Goal: Information Seeking & Learning: Learn about a topic

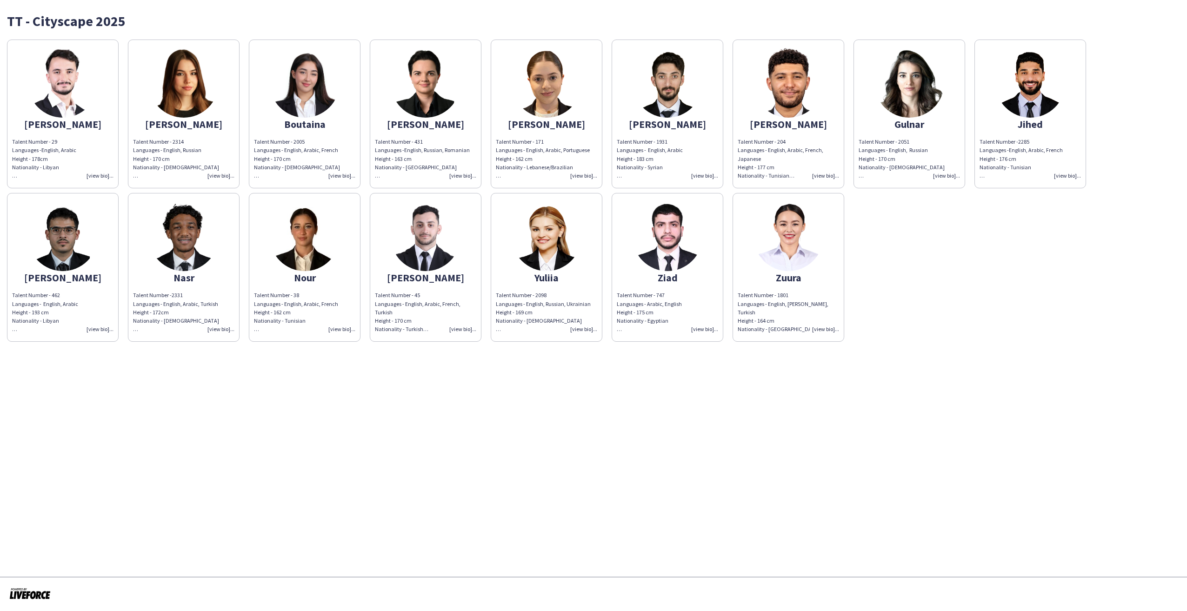
click at [777, 276] on div "Zuura" at bounding box center [788, 277] width 101 height 8
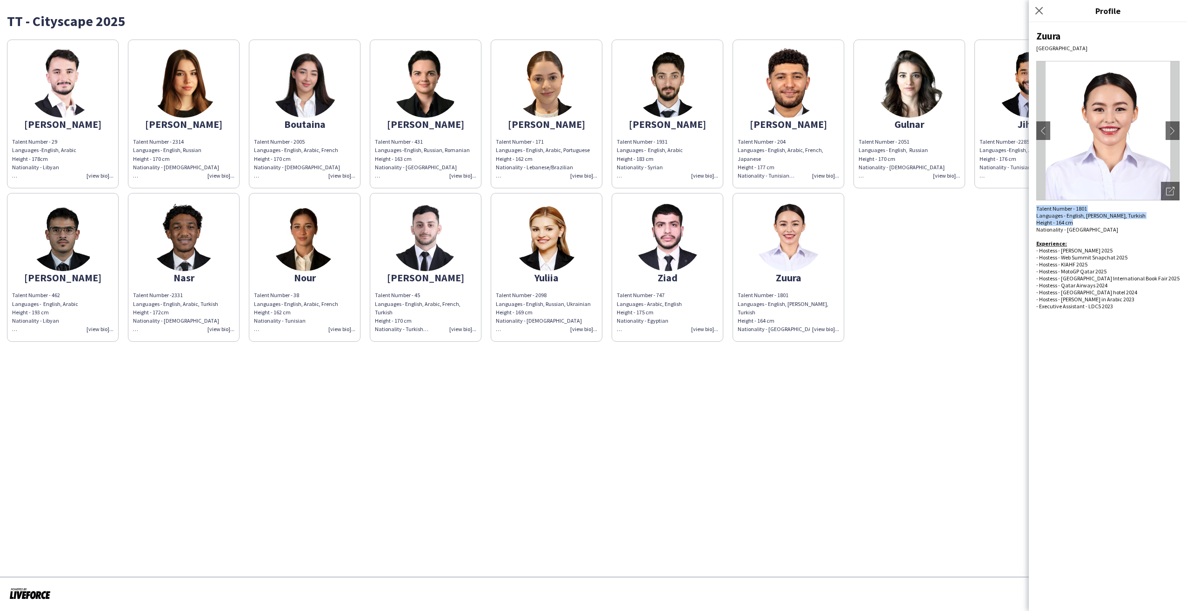
drag, startPoint x: 1036, startPoint y: 208, endPoint x: 1077, endPoint y: 220, distance: 42.0
click at [1077, 220] on div "Talent Number - 1801 Languages - English, [PERSON_NAME], Turkish Height - 164 c…" at bounding box center [1107, 257] width 143 height 105
copy span "Talent Number - 1801 Languages - English, [PERSON_NAME], Turkish Height - 164 cm"
click at [1037, 7] on icon "Close pop-in" at bounding box center [1038, 10] width 9 height 9
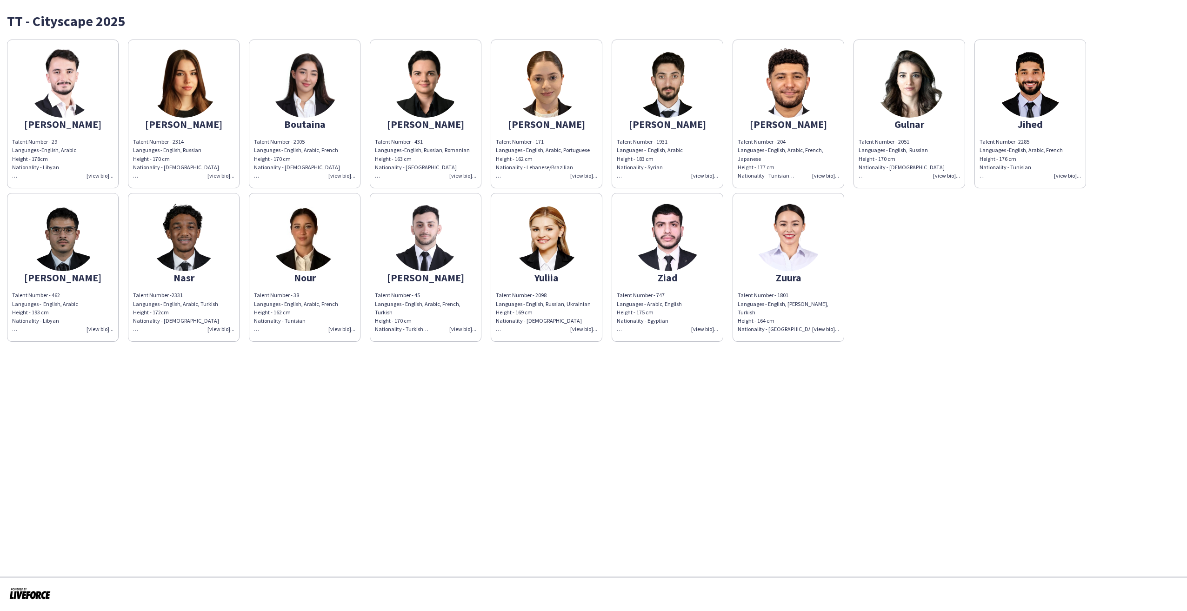
click at [309, 277] on div "Nour" at bounding box center [304, 277] width 101 height 8
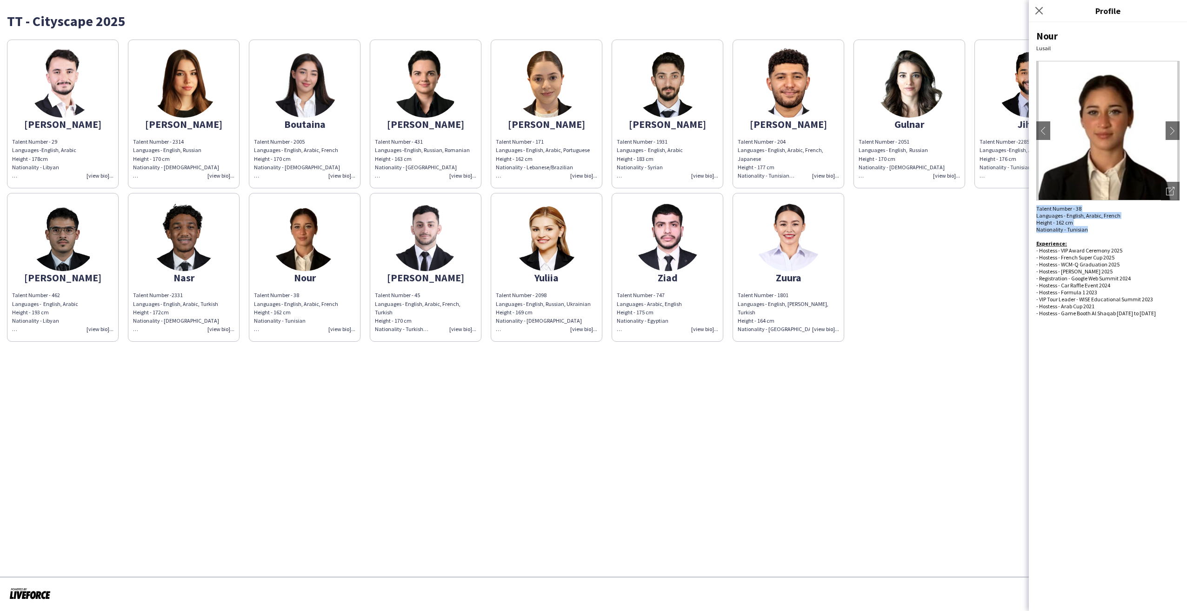
drag, startPoint x: 1037, startPoint y: 210, endPoint x: 1090, endPoint y: 231, distance: 57.0
click at [1090, 231] on div "Talent Number - 38 Languages - English, Arabic, French Height - 162 cm National…" at bounding box center [1107, 261] width 143 height 112
copy span "Talent Number - 38 Languages - English, Arabic, French Height - 162 cm National…"
click at [979, 237] on div "[PERSON_NAME] Talent Number - 29 Languages - English, Arabic Height - 178cm Nat…" at bounding box center [593, 188] width 1173 height 307
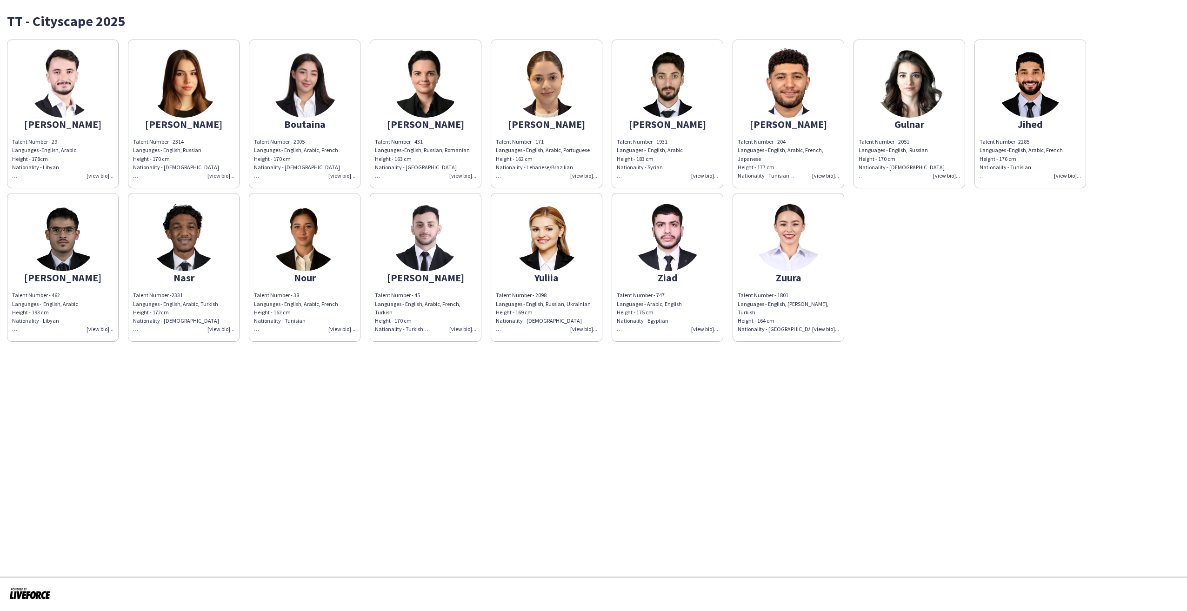
click at [183, 124] on div "[PERSON_NAME]" at bounding box center [183, 124] width 101 height 8
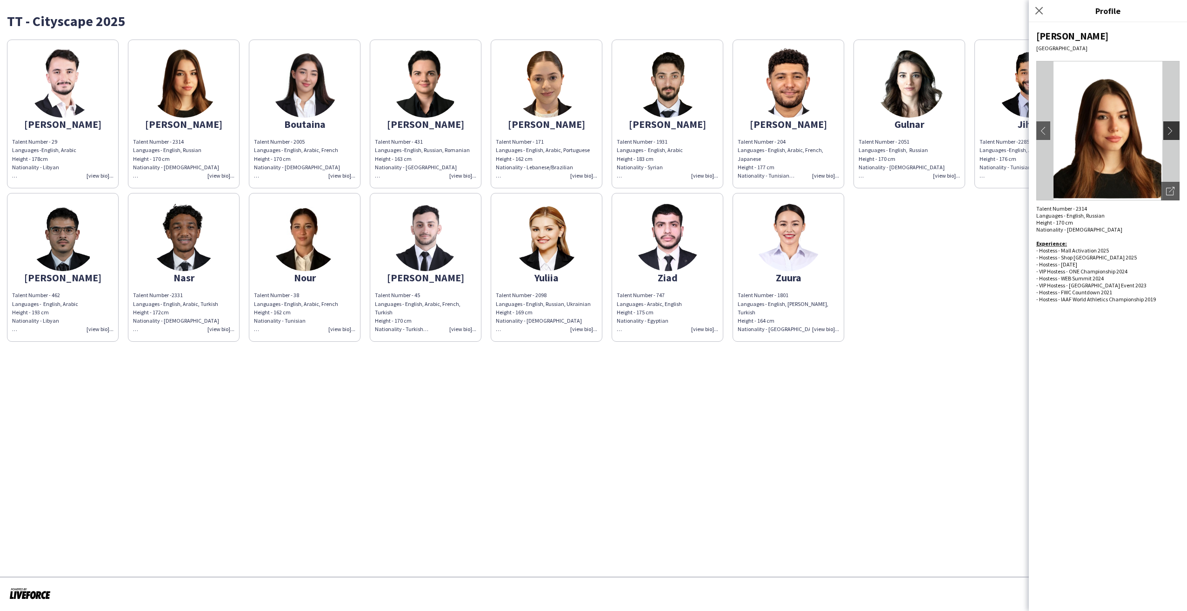
click at [1170, 134] on app-icon "chevron-right" at bounding box center [1172, 131] width 13 height 8
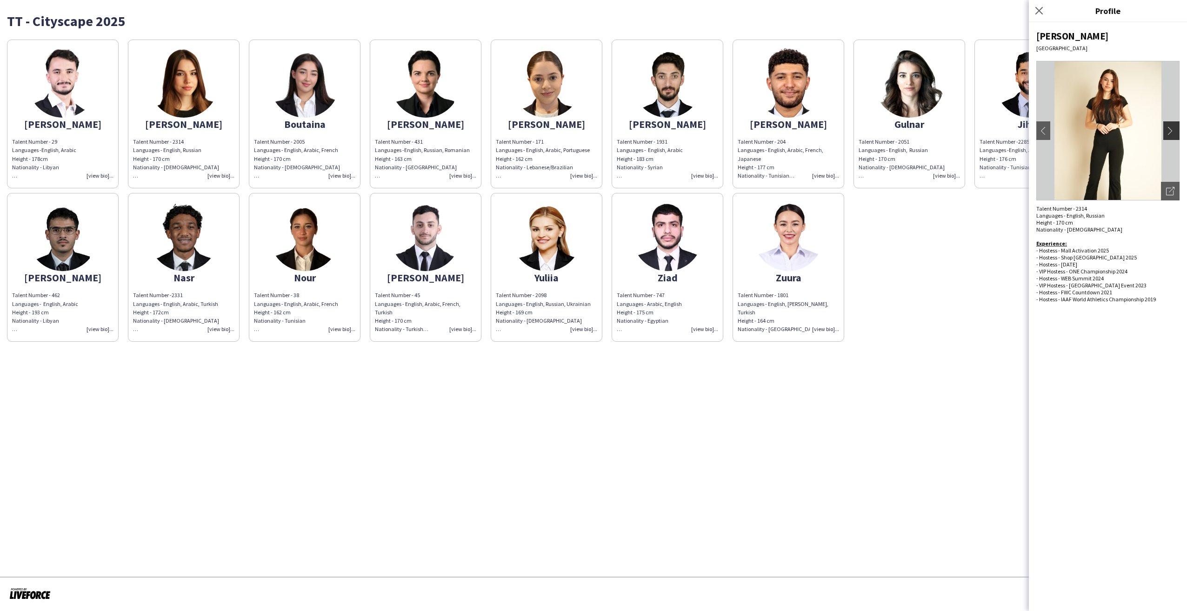
click at [1170, 132] on app-icon "chevron-right" at bounding box center [1172, 131] width 13 height 8
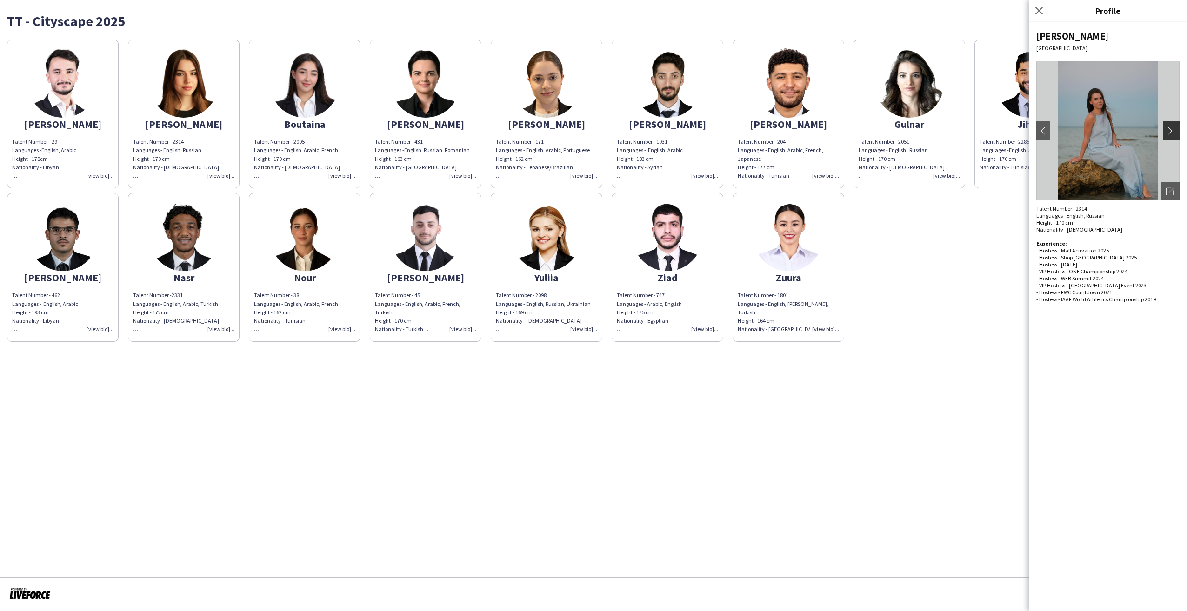
click at [1170, 132] on app-icon "chevron-right" at bounding box center [1172, 131] width 13 height 8
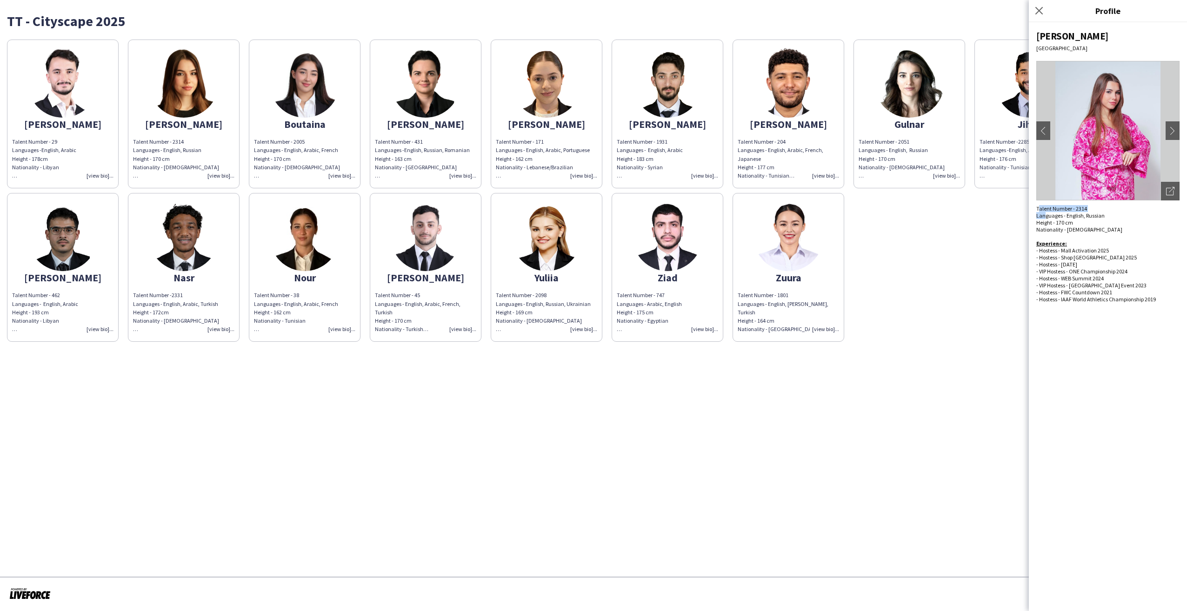
drag, startPoint x: 1038, startPoint y: 207, endPoint x: 1044, endPoint y: 214, distance: 9.2
click at [1044, 214] on div "Talent Number - 2314 Languages - English, Russian Height - 170 cm Nationality -…" at bounding box center [1107, 257] width 143 height 105
drag, startPoint x: 1044, startPoint y: 214, endPoint x: 1092, endPoint y: 230, distance: 50.0
click at [1092, 230] on div "[PERSON_NAME] chevron-left chevron-right Open photos pop-in Talent Number - 231…" at bounding box center [1108, 316] width 158 height 589
copy div "Talent Number - 2314 Languages - English, Russian Height - 170 cm Nationality -…"
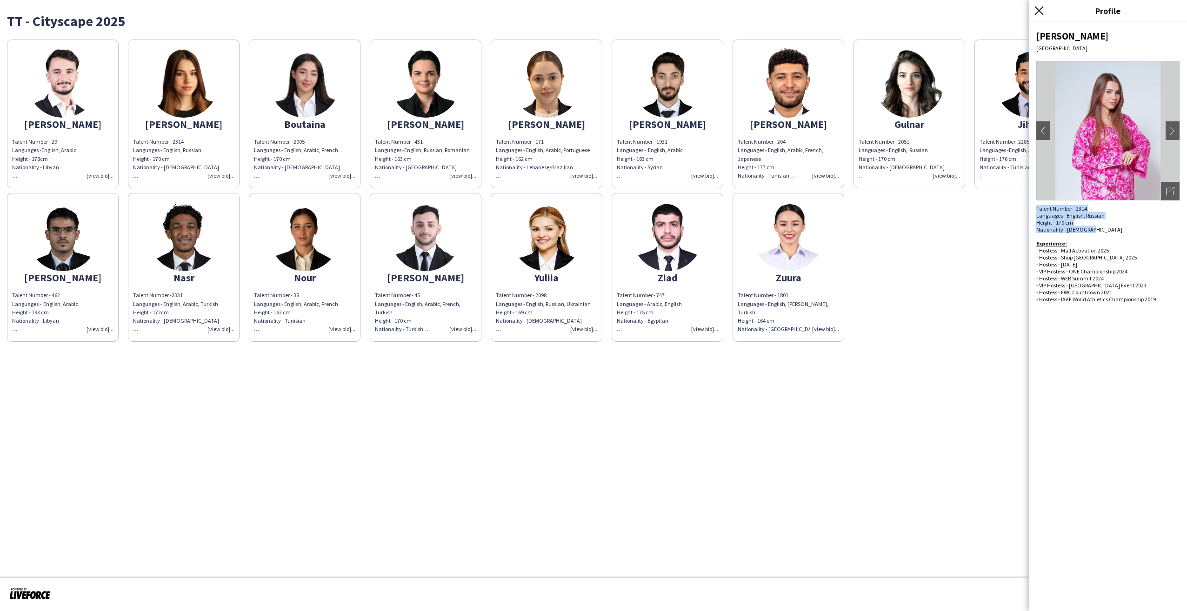
click at [1039, 12] on icon "Close pop-in" at bounding box center [1038, 10] width 9 height 9
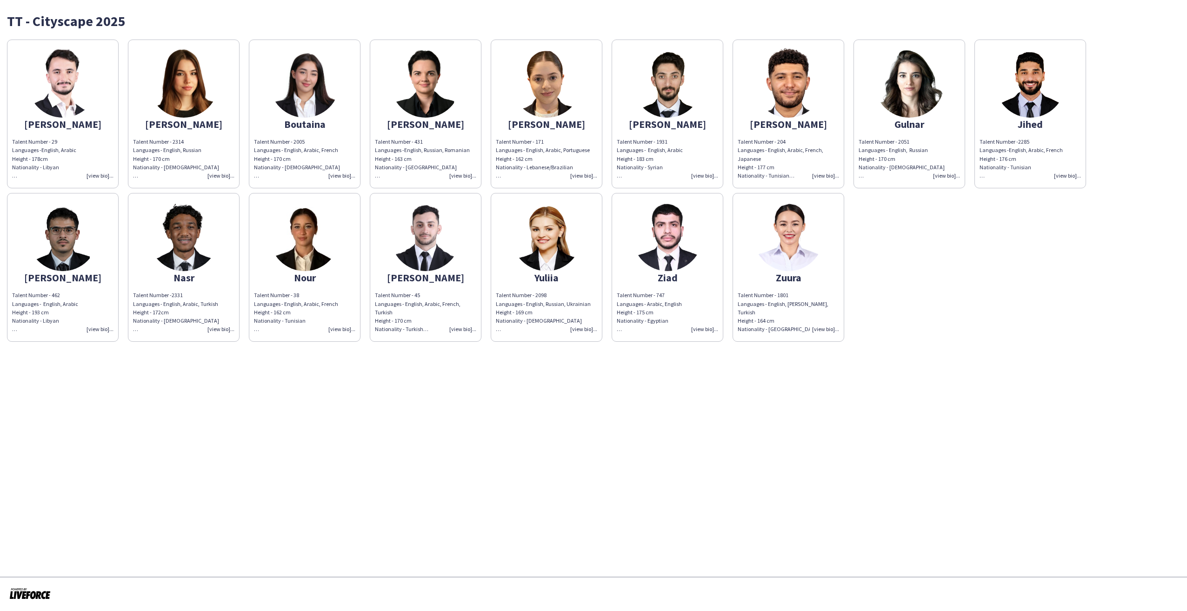
click at [778, 278] on div "Zuura" at bounding box center [788, 277] width 101 height 8
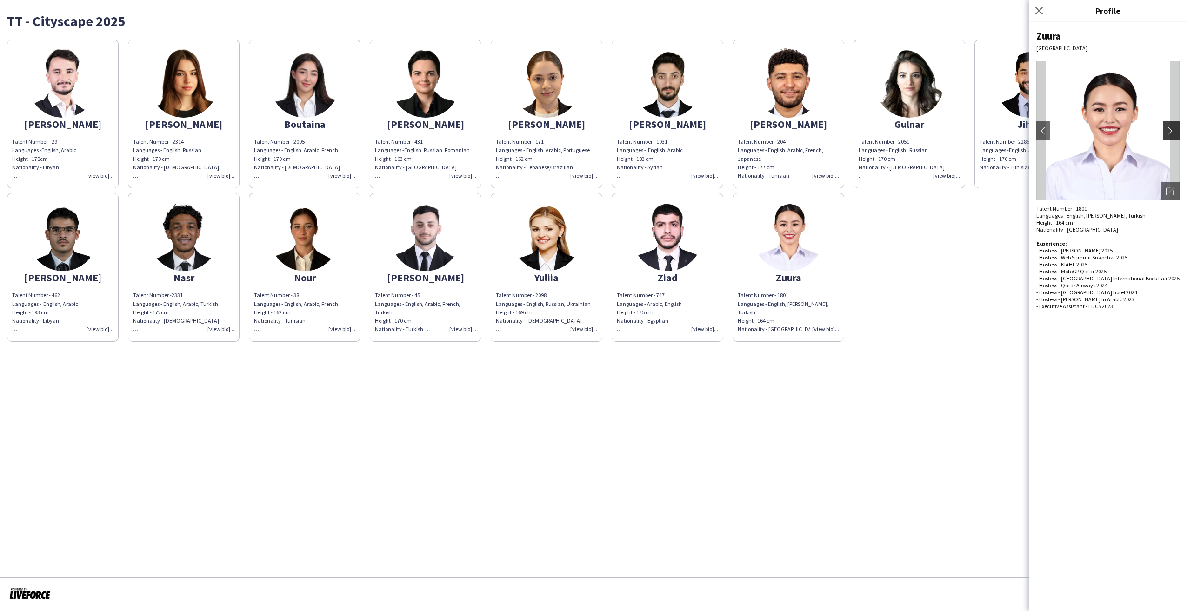
click at [1170, 135] on button "chevron-right" at bounding box center [1172, 130] width 19 height 19
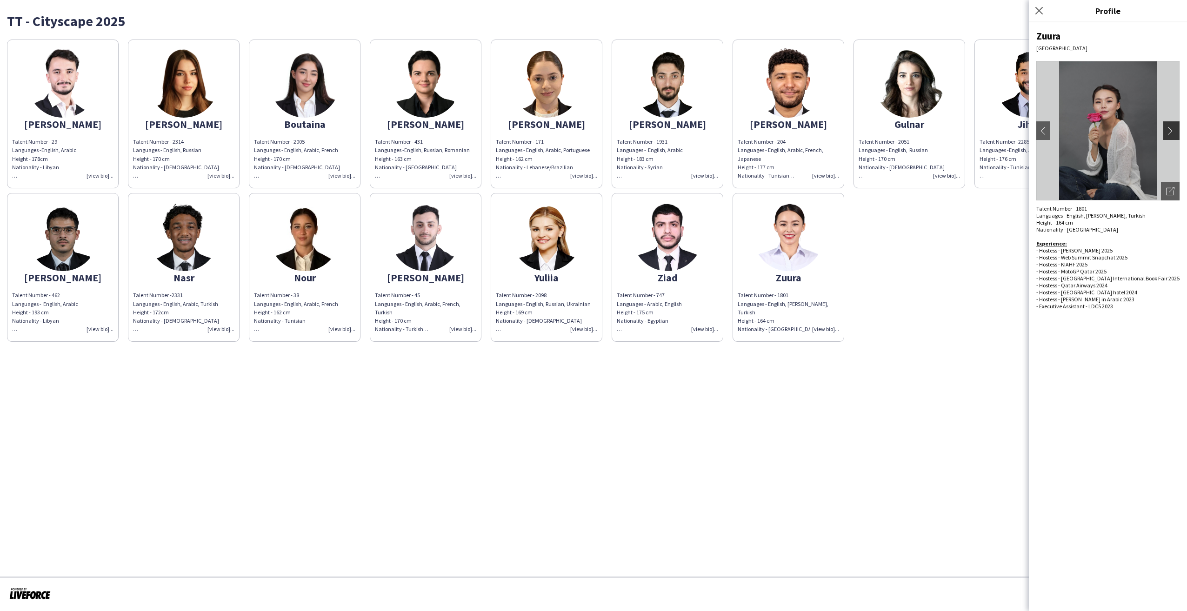
click at [1170, 135] on button "chevron-right" at bounding box center [1172, 130] width 19 height 19
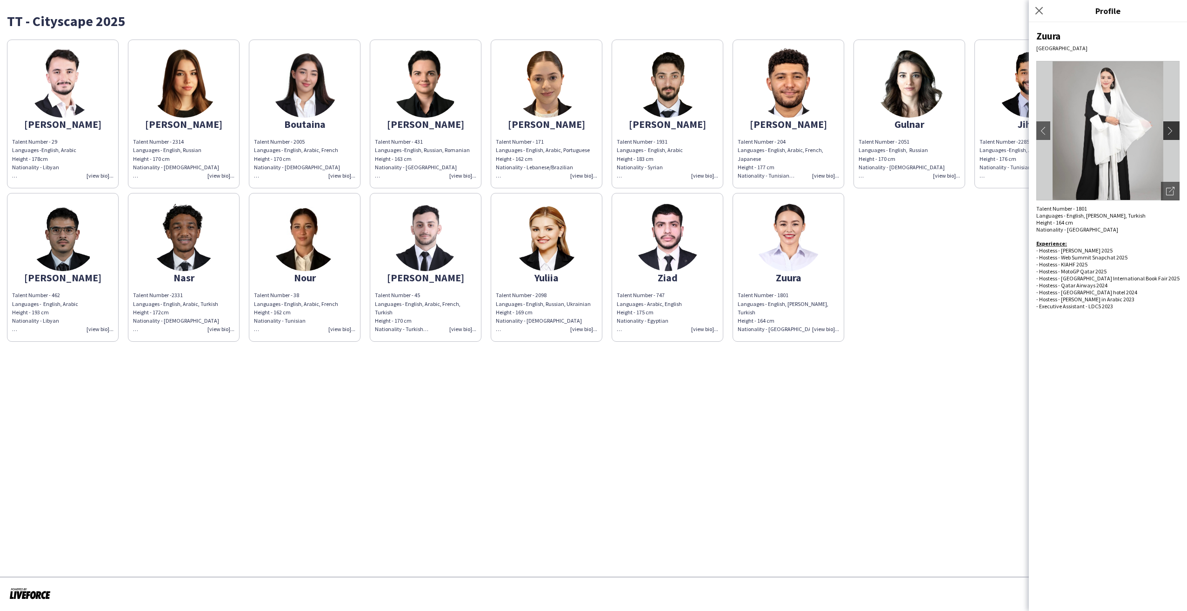
click at [1170, 135] on button "chevron-right" at bounding box center [1172, 130] width 19 height 19
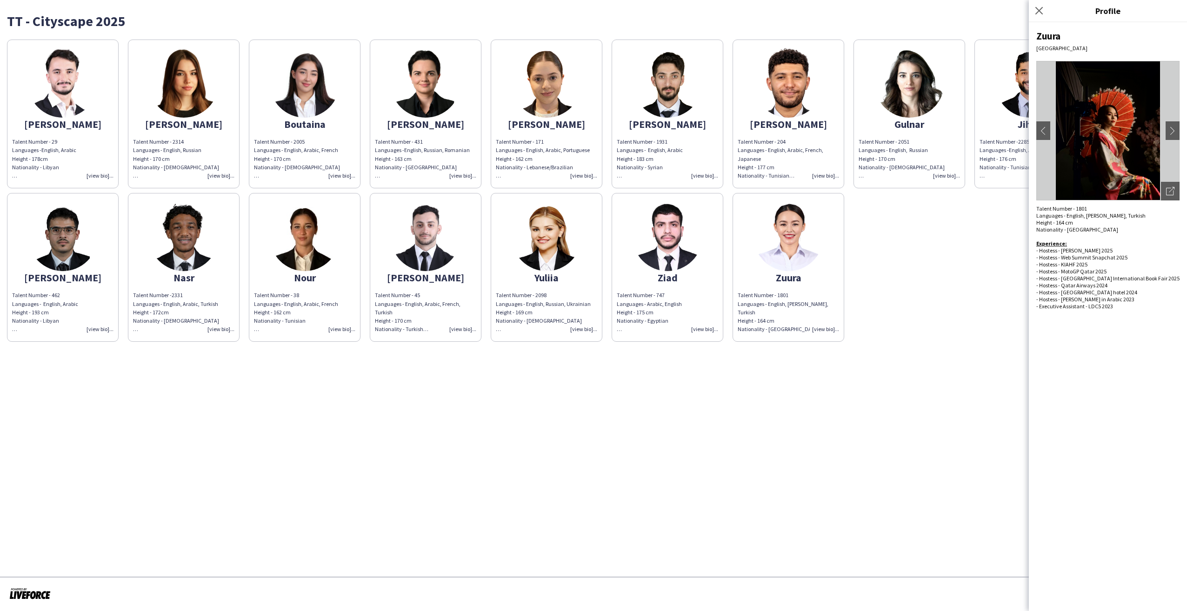
click at [309, 276] on div "Nour" at bounding box center [304, 277] width 101 height 8
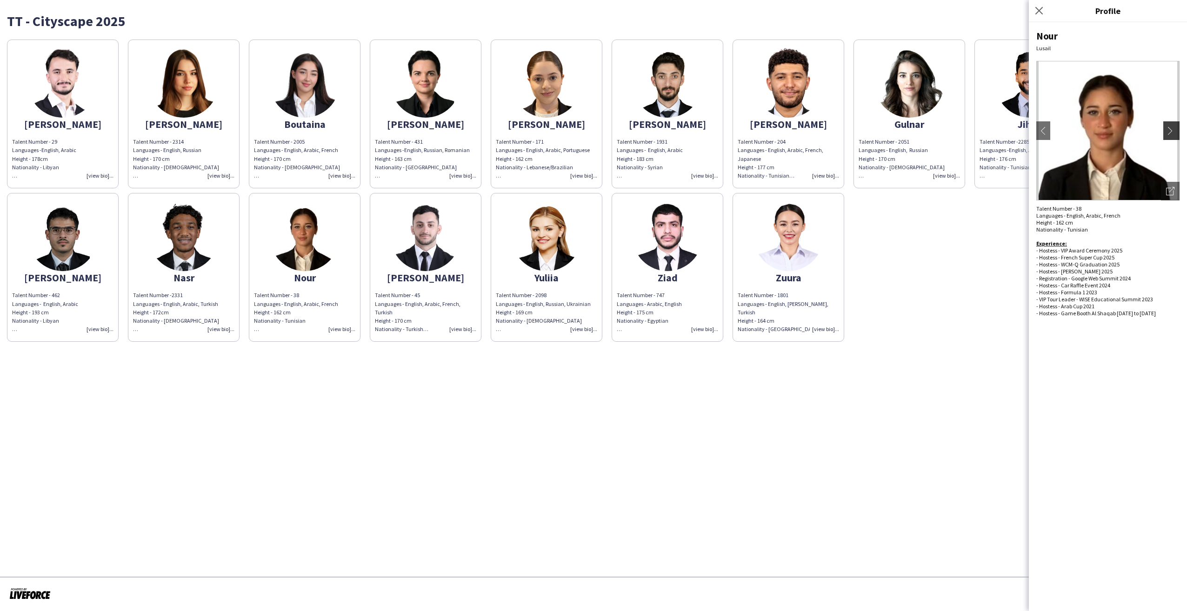
click at [1173, 129] on app-icon "chevron-right" at bounding box center [1172, 131] width 13 height 8
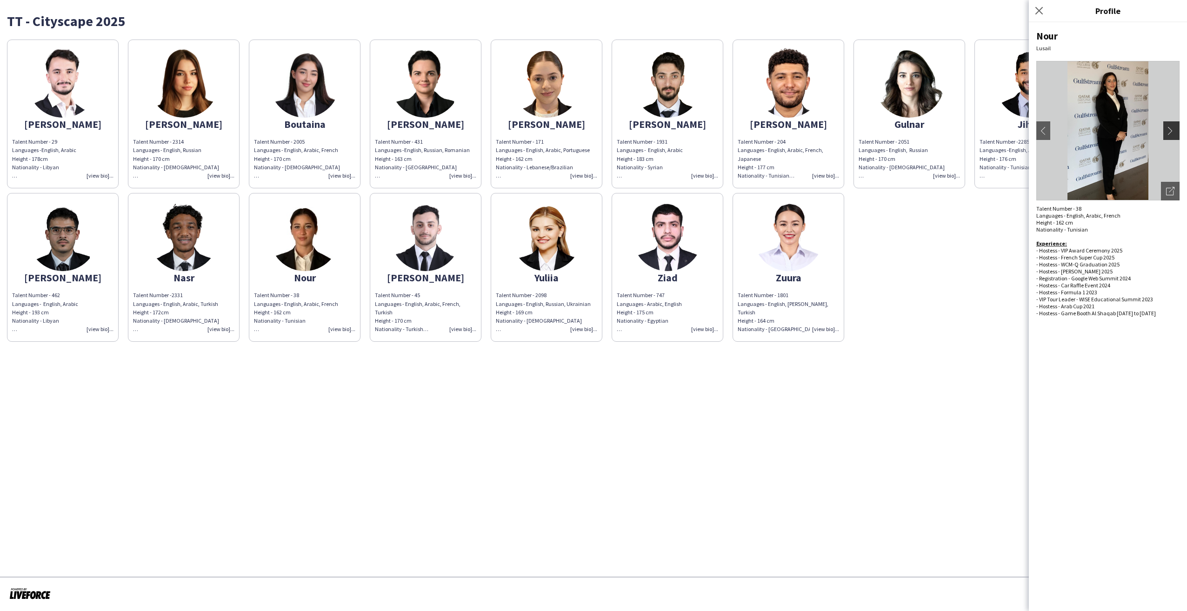
click at [1173, 129] on app-icon "chevron-right" at bounding box center [1172, 131] width 13 height 8
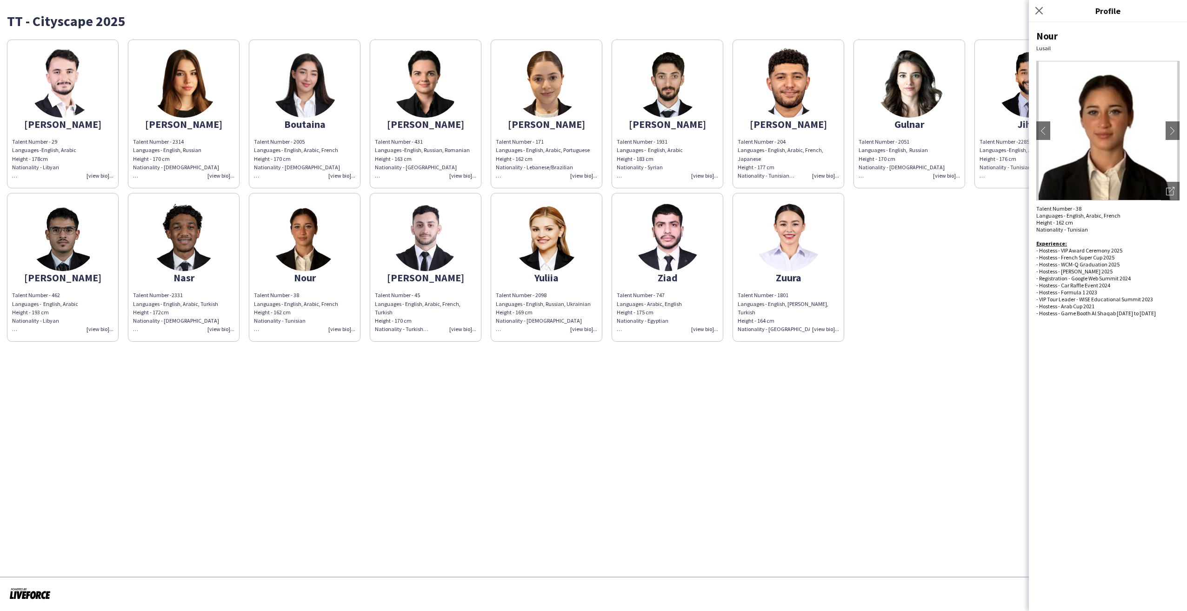
click at [307, 123] on div "Boutaina" at bounding box center [304, 124] width 101 height 8
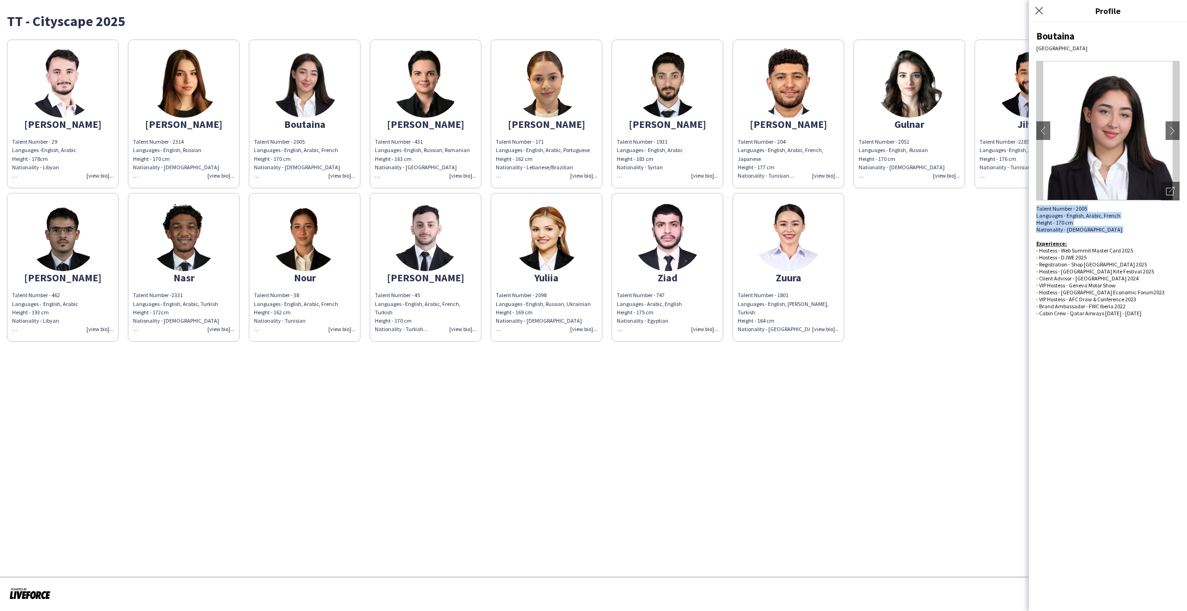
drag, startPoint x: 1037, startPoint y: 209, endPoint x: 1114, endPoint y: 234, distance: 81.2
click at [1114, 234] on div "Talent Number - 2005 Languages - English, Arabic, French Height - 170 cm Nation…" at bounding box center [1107, 264] width 143 height 119
copy div "Talent Number - 2005 Languages - English, Arabic, French Height - 170 cm Nation…"
click at [1170, 123] on button "chevron-right" at bounding box center [1172, 130] width 19 height 19
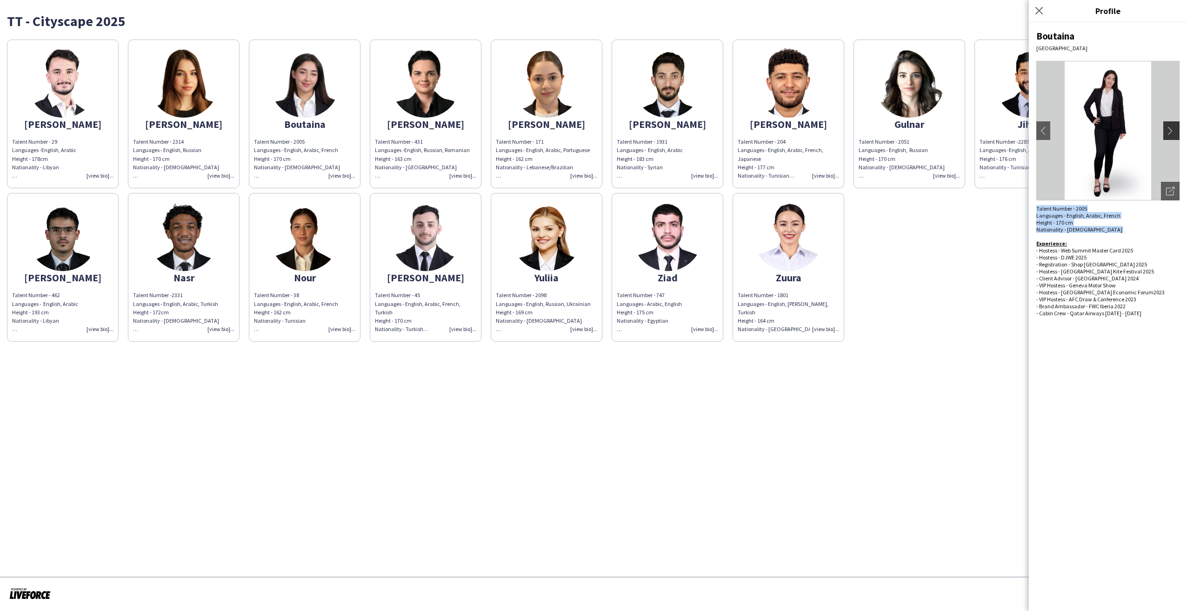
click at [1170, 124] on button "chevron-right" at bounding box center [1172, 130] width 19 height 19
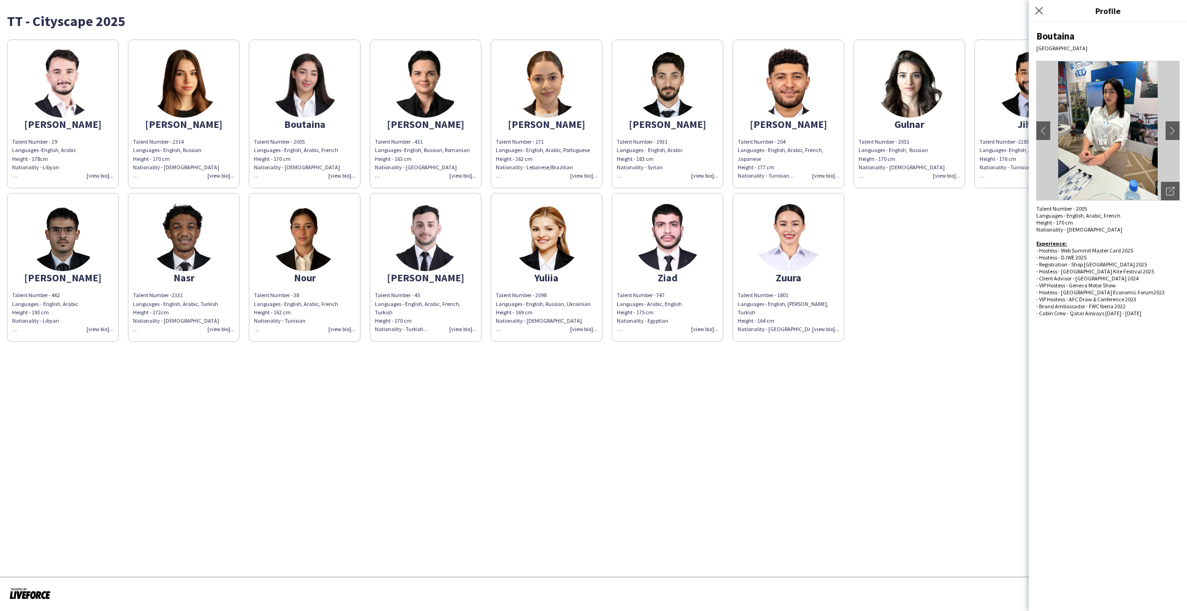
click at [971, 239] on div "[PERSON_NAME] Talent Number - 29 Languages - English, Arabic Height - 178cm Nat…" at bounding box center [593, 188] width 1173 height 307
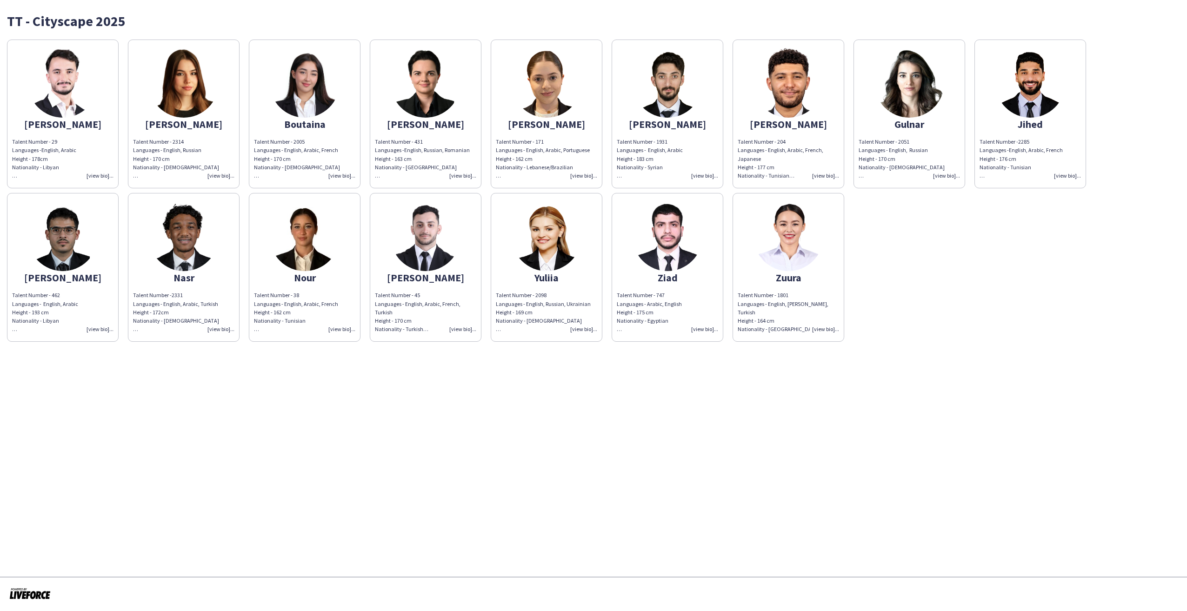
click at [544, 144] on div "Talent Number - 171 Languages - English, Arabic, Portuguese Height - 162 cm Nat…" at bounding box center [546, 159] width 101 height 42
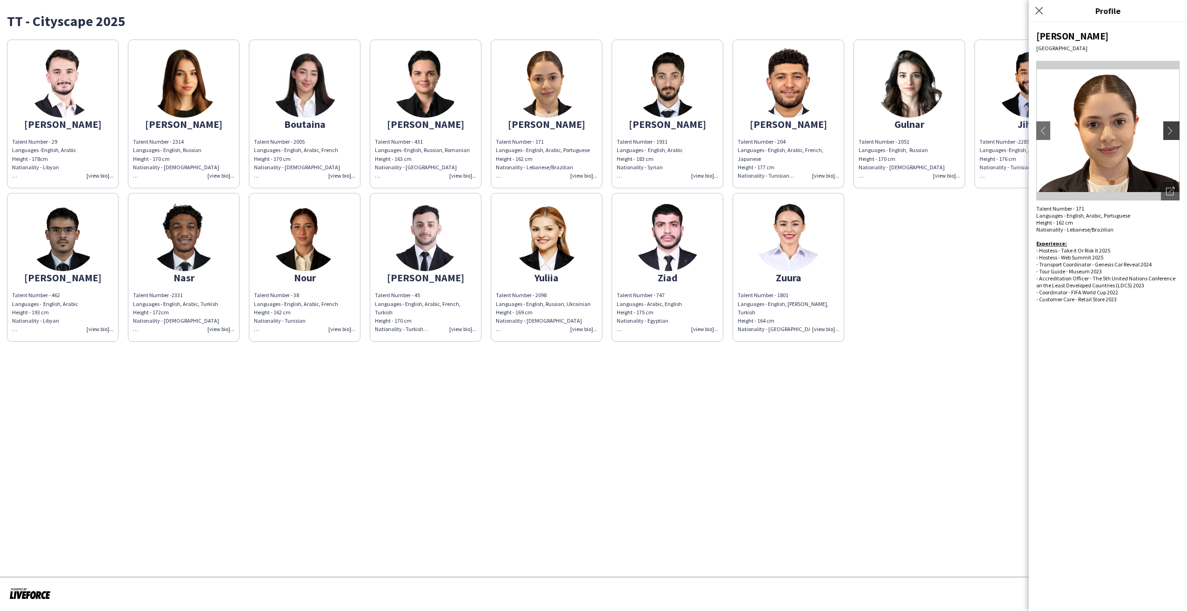
click at [1175, 134] on app-icon "chevron-right" at bounding box center [1172, 131] width 13 height 8
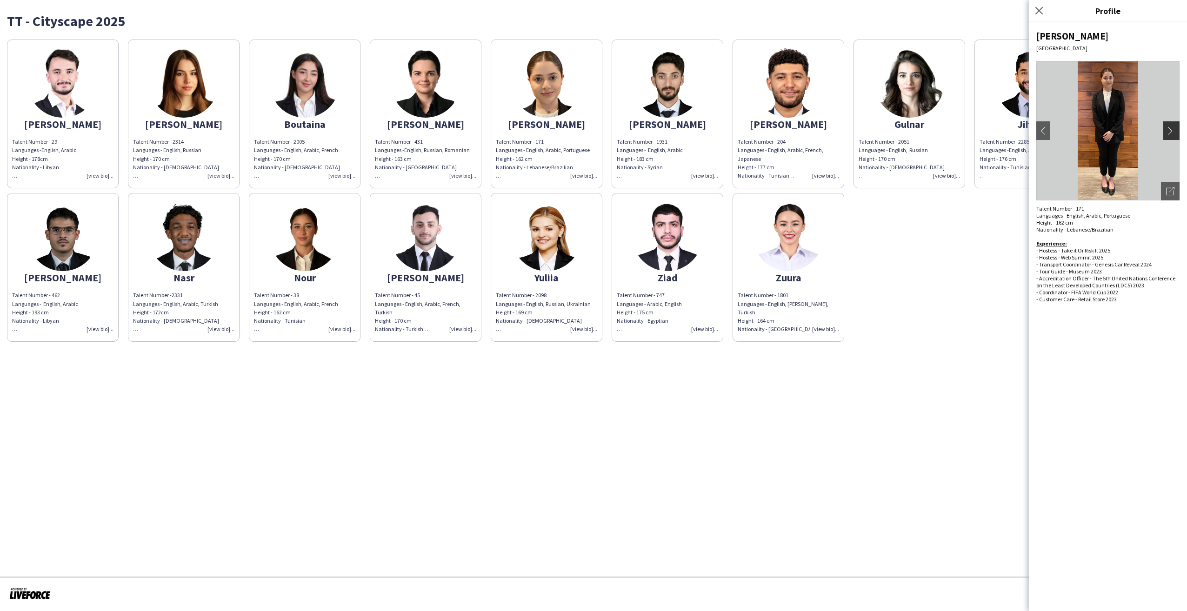
click at [1171, 132] on app-icon "chevron-right" at bounding box center [1172, 131] width 13 height 8
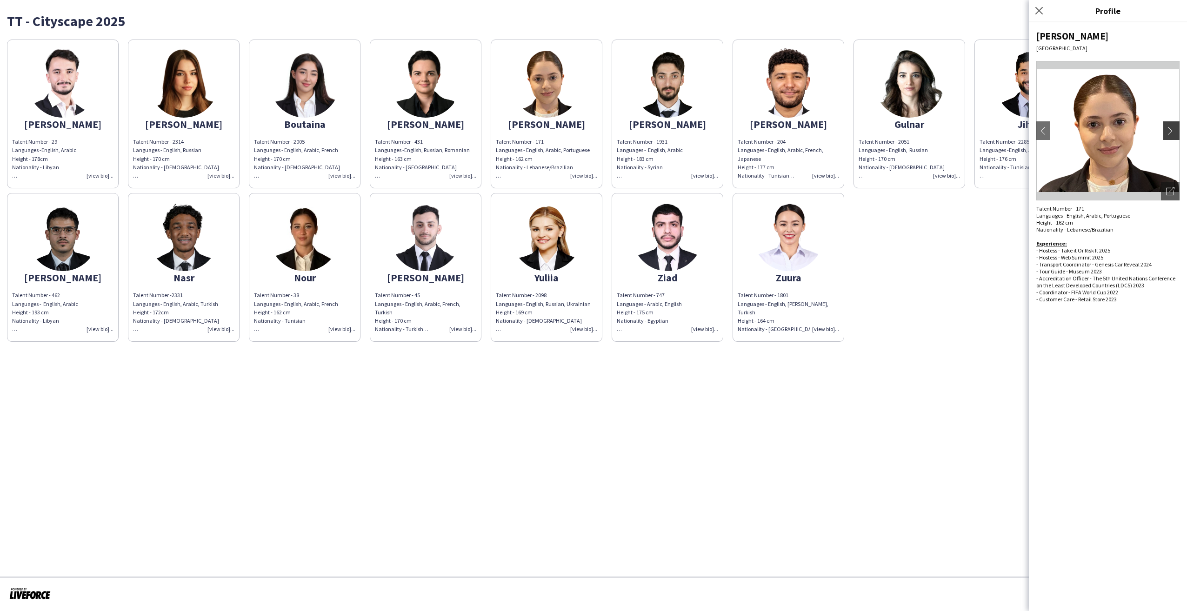
click at [1171, 132] on app-icon "chevron-right" at bounding box center [1172, 131] width 13 height 8
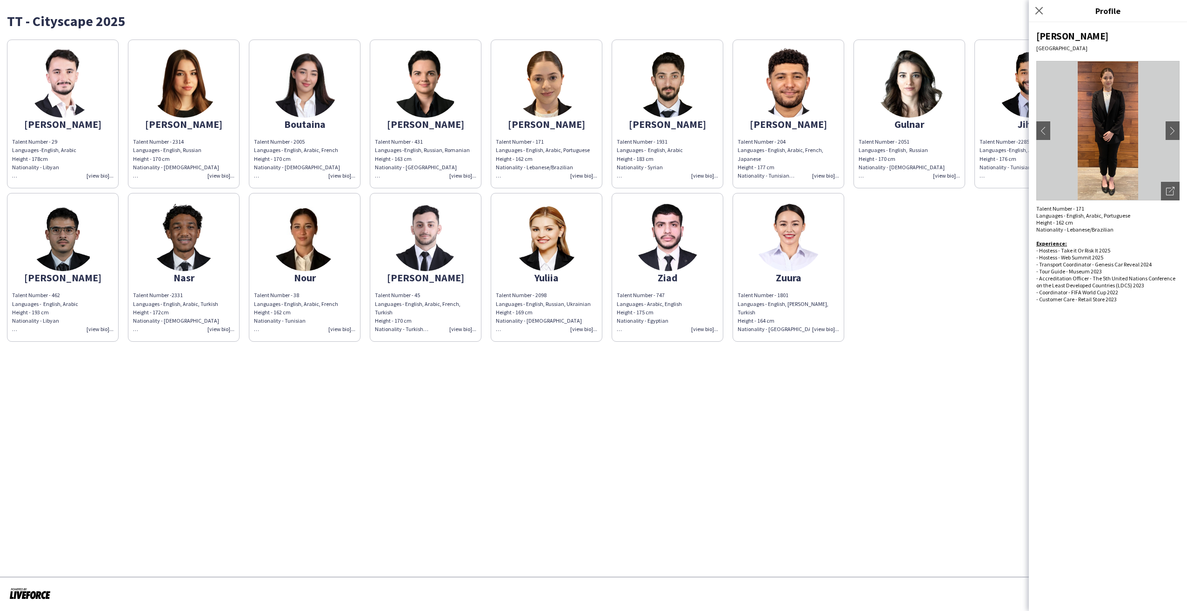
click at [410, 116] on app-share-pages-crew-card "[PERSON_NAME] Number - 431 Languages - English, Russian, Romanian Height - 163 …" at bounding box center [426, 114] width 112 height 149
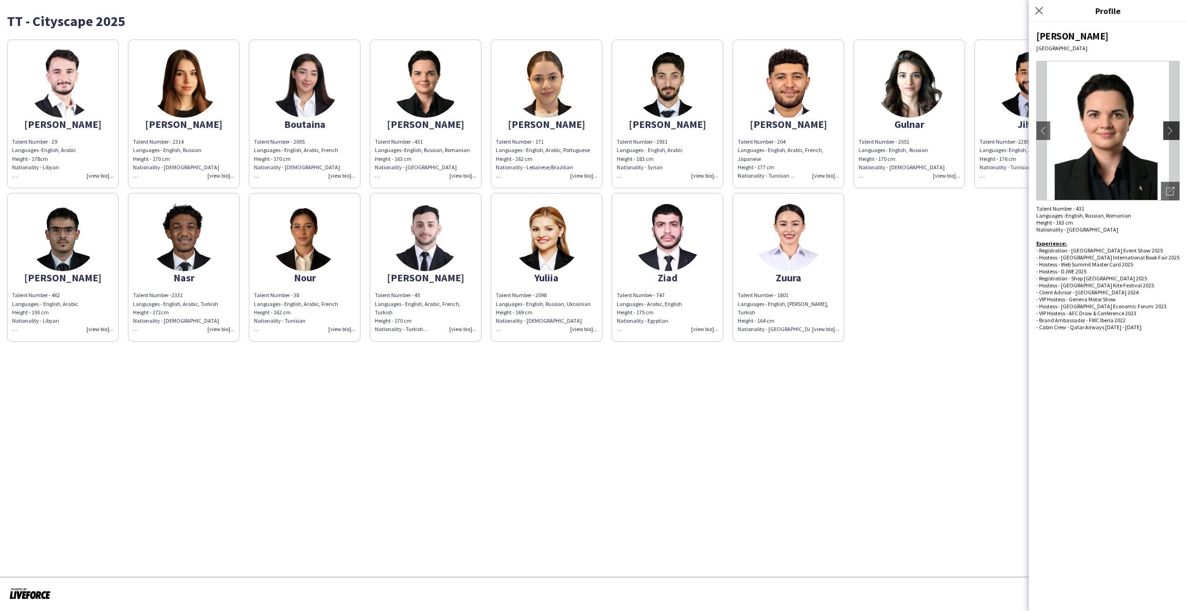
click at [1171, 136] on button "chevron-right" at bounding box center [1172, 130] width 19 height 19
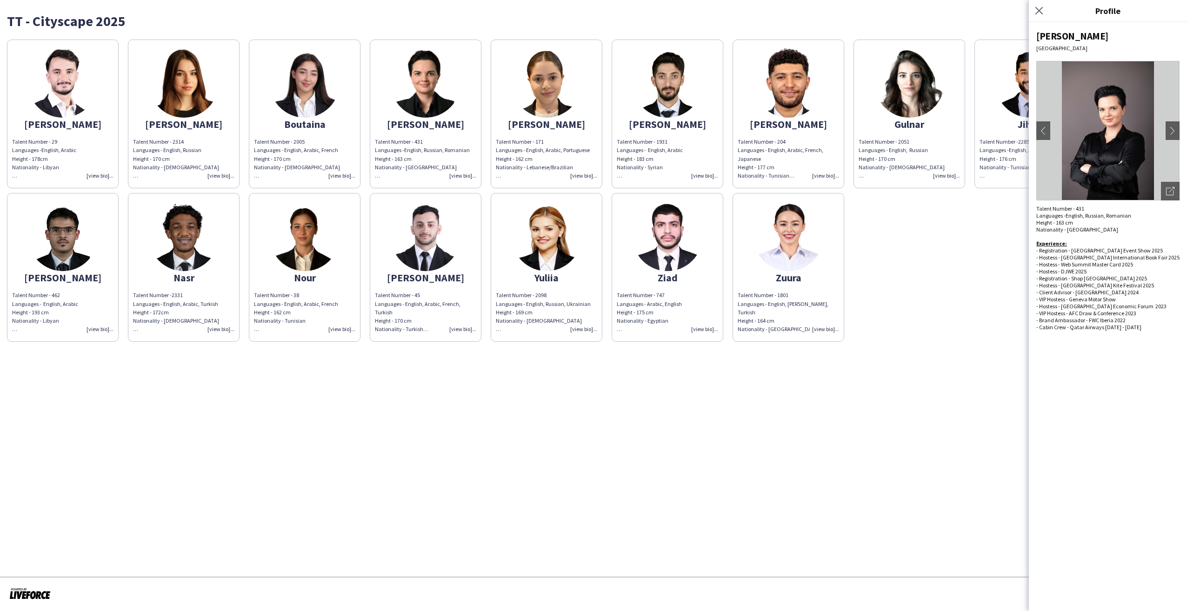
click at [553, 259] on img at bounding box center [547, 236] width 70 height 70
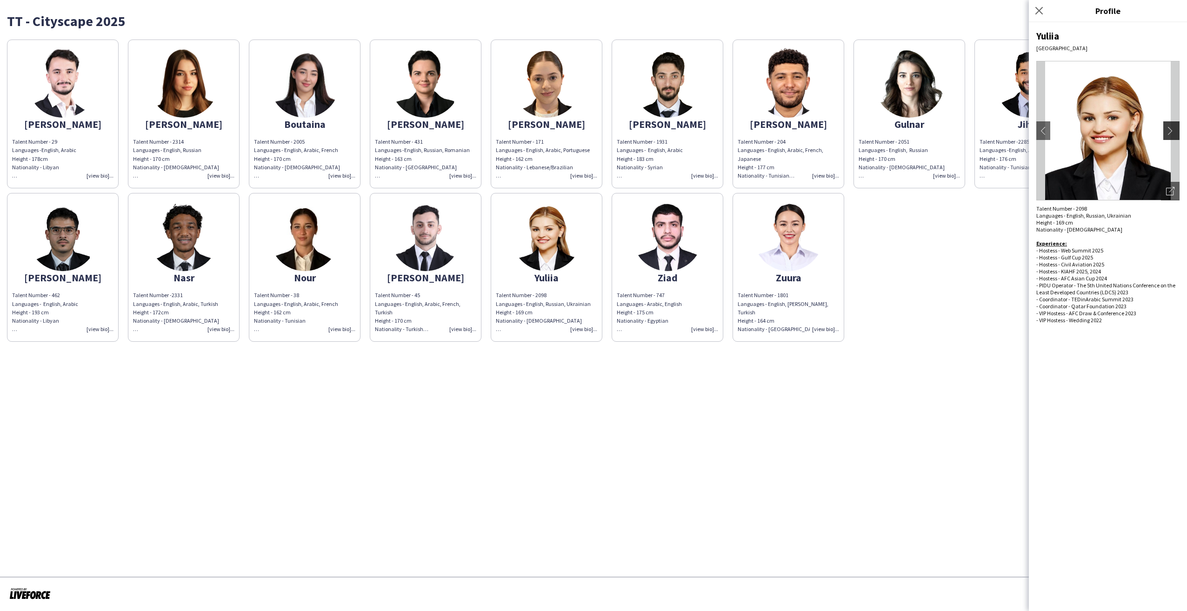
click at [1170, 124] on button "chevron-right" at bounding box center [1172, 130] width 19 height 19
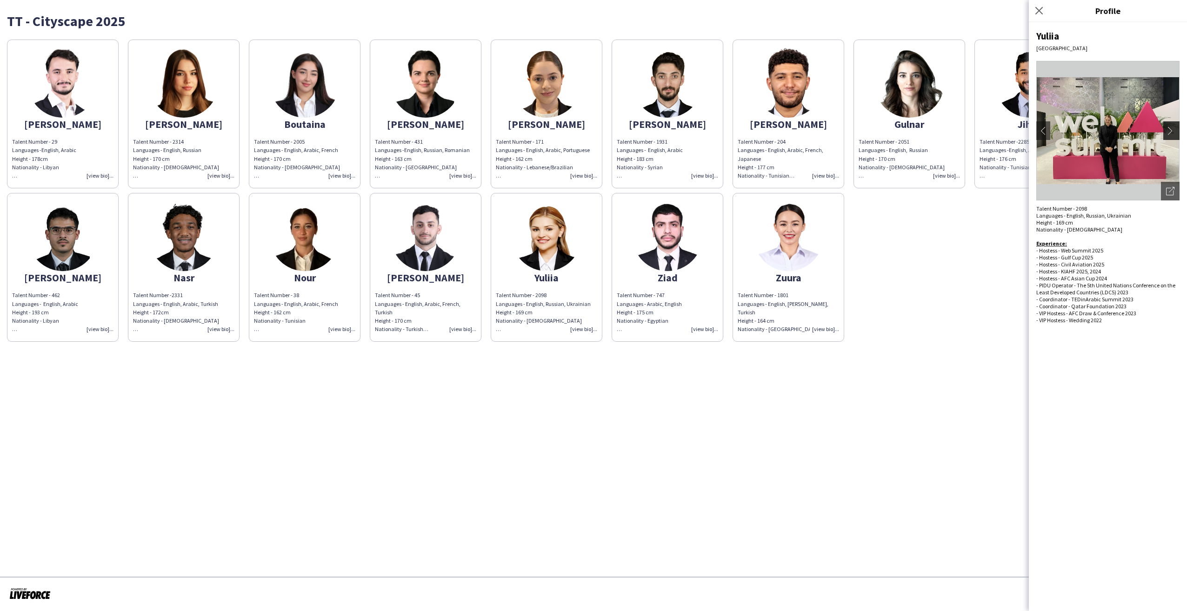
click at [1170, 124] on button "chevron-right" at bounding box center [1172, 130] width 19 height 19
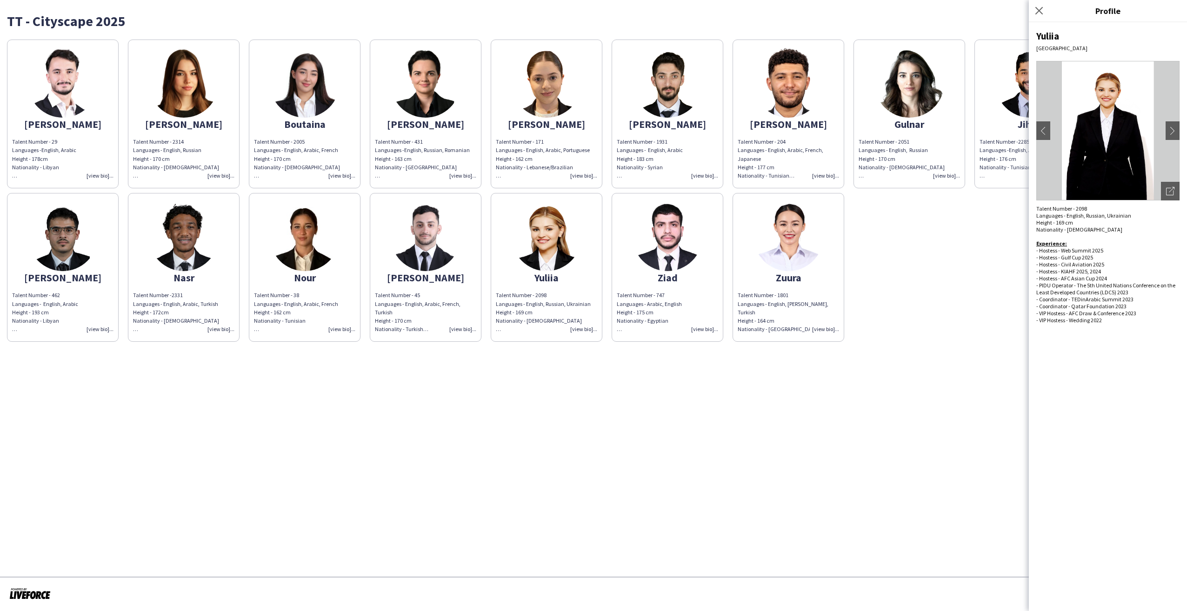
click at [680, 438] on app-share-pages "TT - Cityscape 2025 [PERSON_NAME] Talent Number - 29 Languages - English, Arabi…" at bounding box center [593, 305] width 1187 height 611
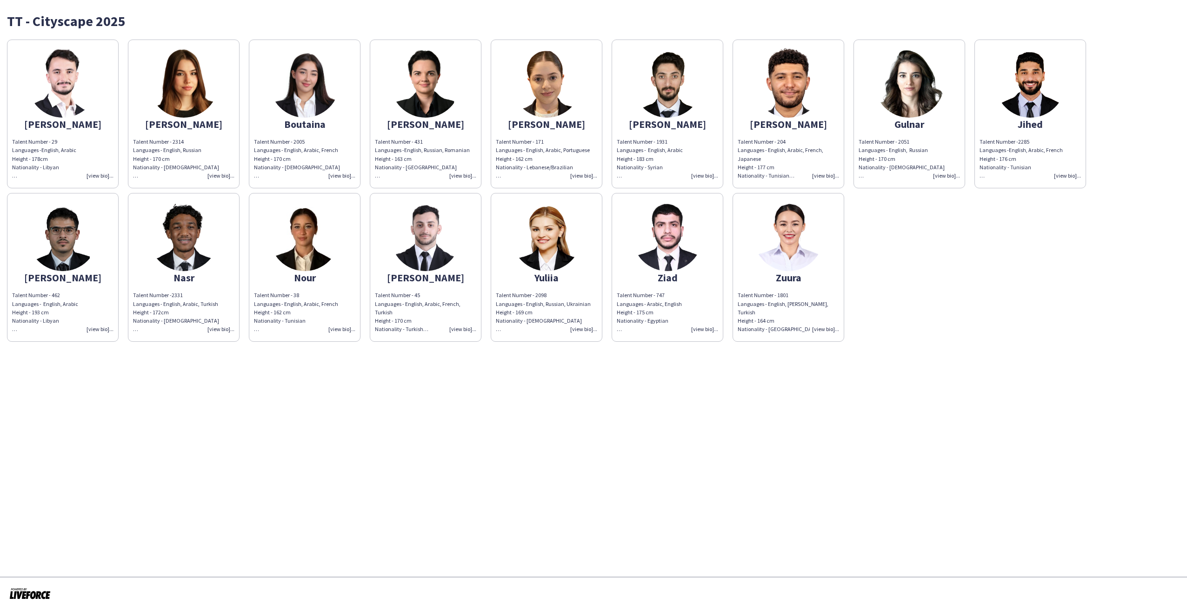
click at [986, 398] on app-share-pages "TT - Cityscape 2025 [PERSON_NAME] Talent Number - 29 Languages - English, Arabi…" at bounding box center [593, 305] width 1187 height 611
